Goal: Check status: Check status

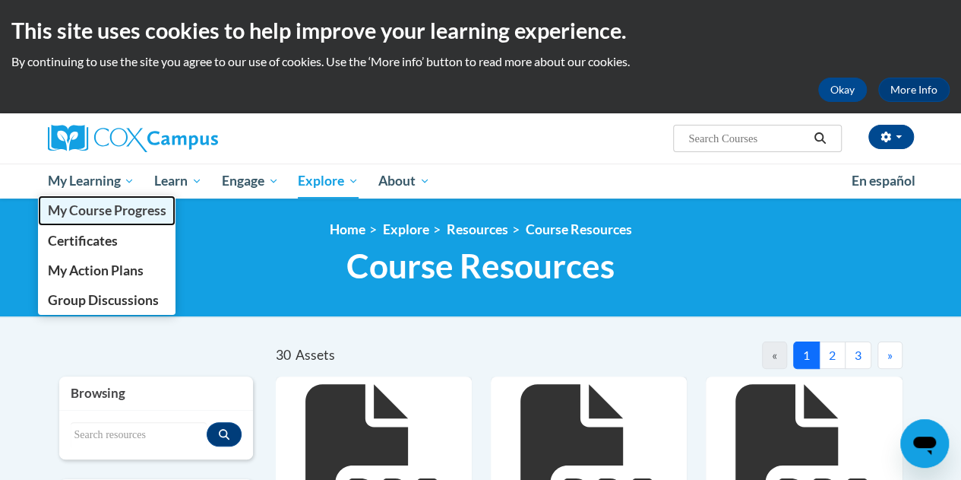
click at [121, 208] on span "My Course Progress" at bounding box center [106, 210] width 119 height 16
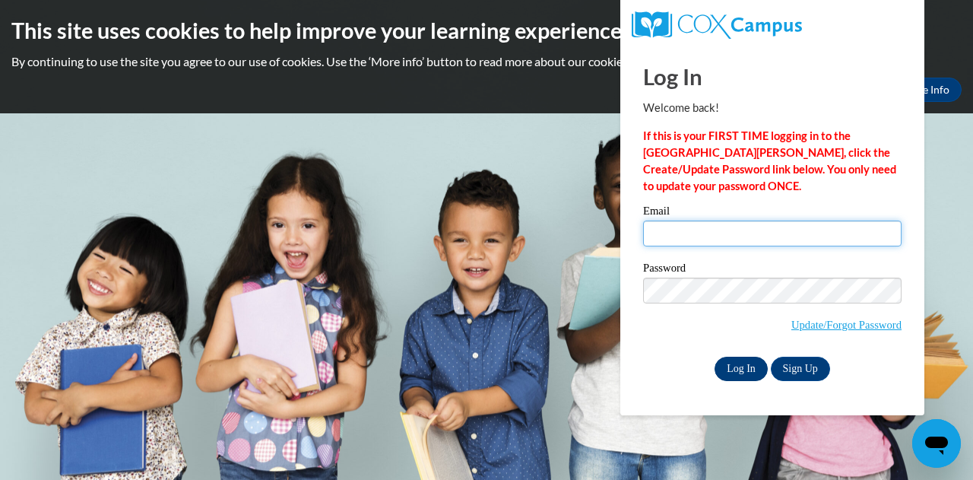
type input "janis.patchel@muskegonorway.org"
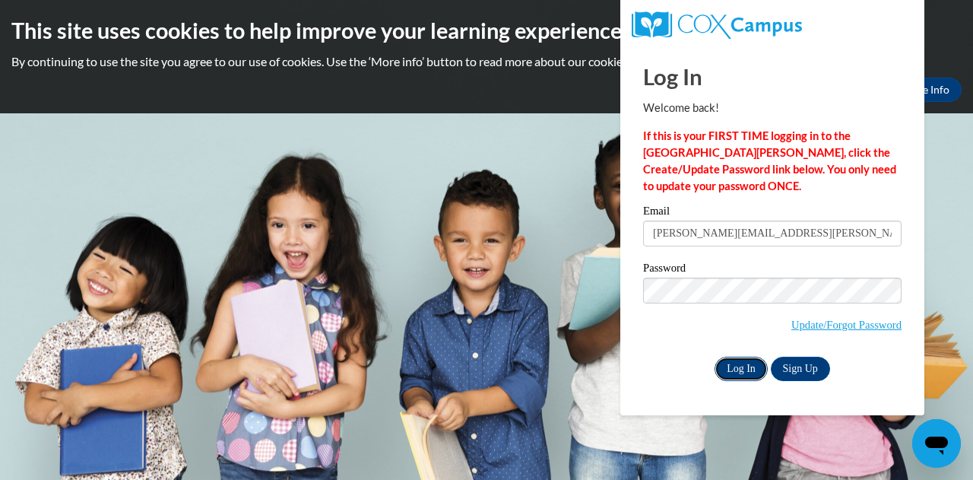
click at [740, 364] on input "Log In" at bounding box center [740, 368] width 53 height 24
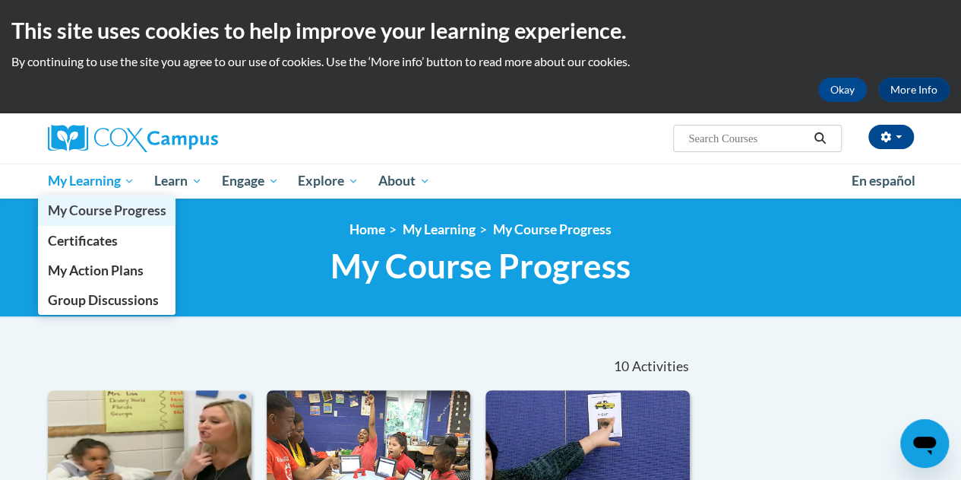
click at [122, 204] on span "My Course Progress" at bounding box center [106, 210] width 119 height 16
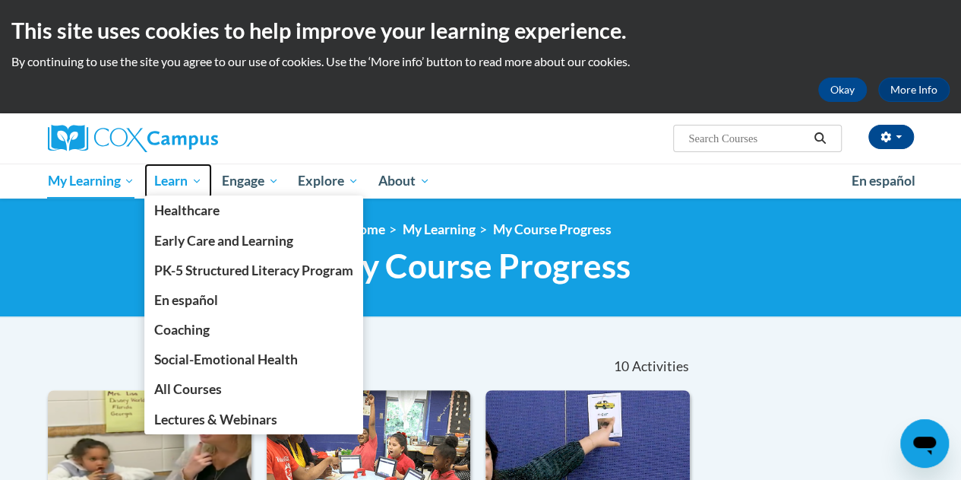
click at [175, 179] on span "Learn" at bounding box center [178, 181] width 48 height 18
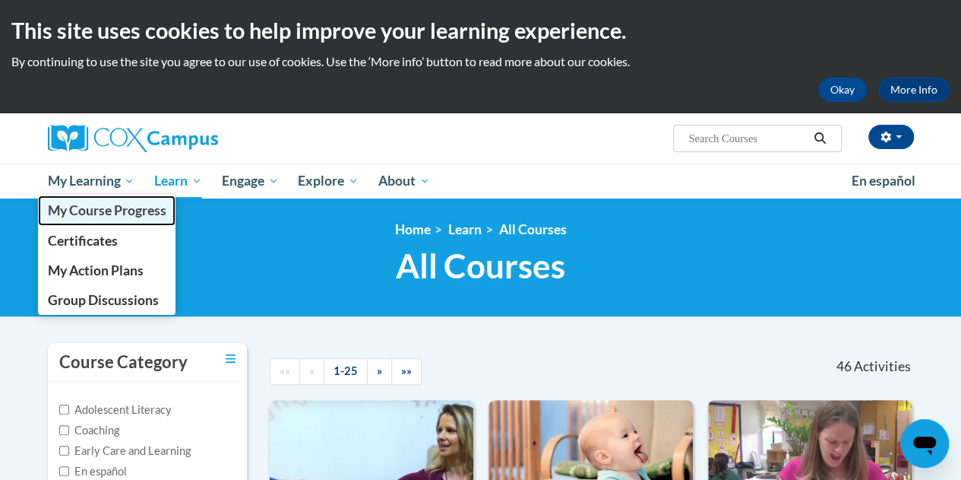
click at [94, 217] on span "My Course Progress" at bounding box center [106, 210] width 119 height 16
